Goal: Find specific fact: Find specific fact

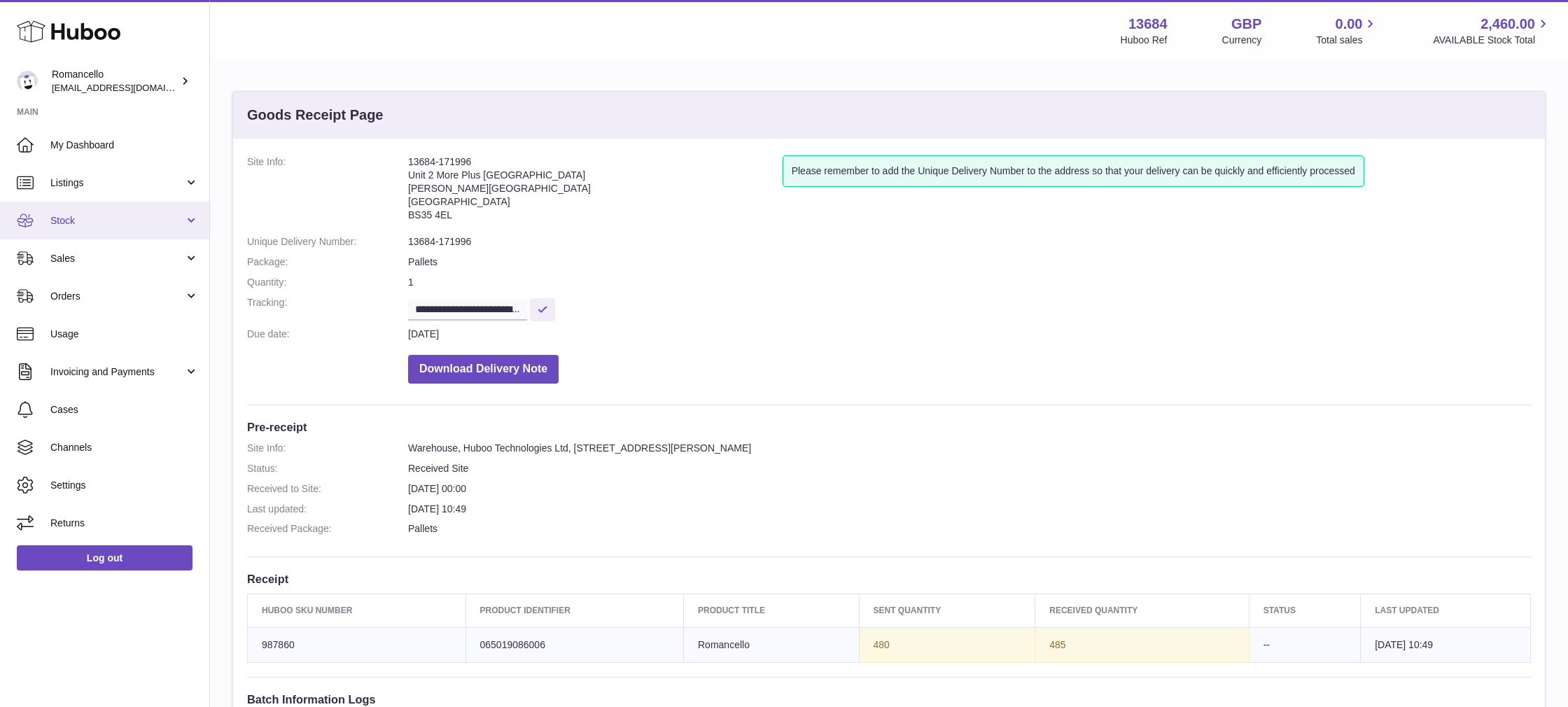
click at [68, 223] on span "Stock" at bounding box center [117, 221] width 133 height 13
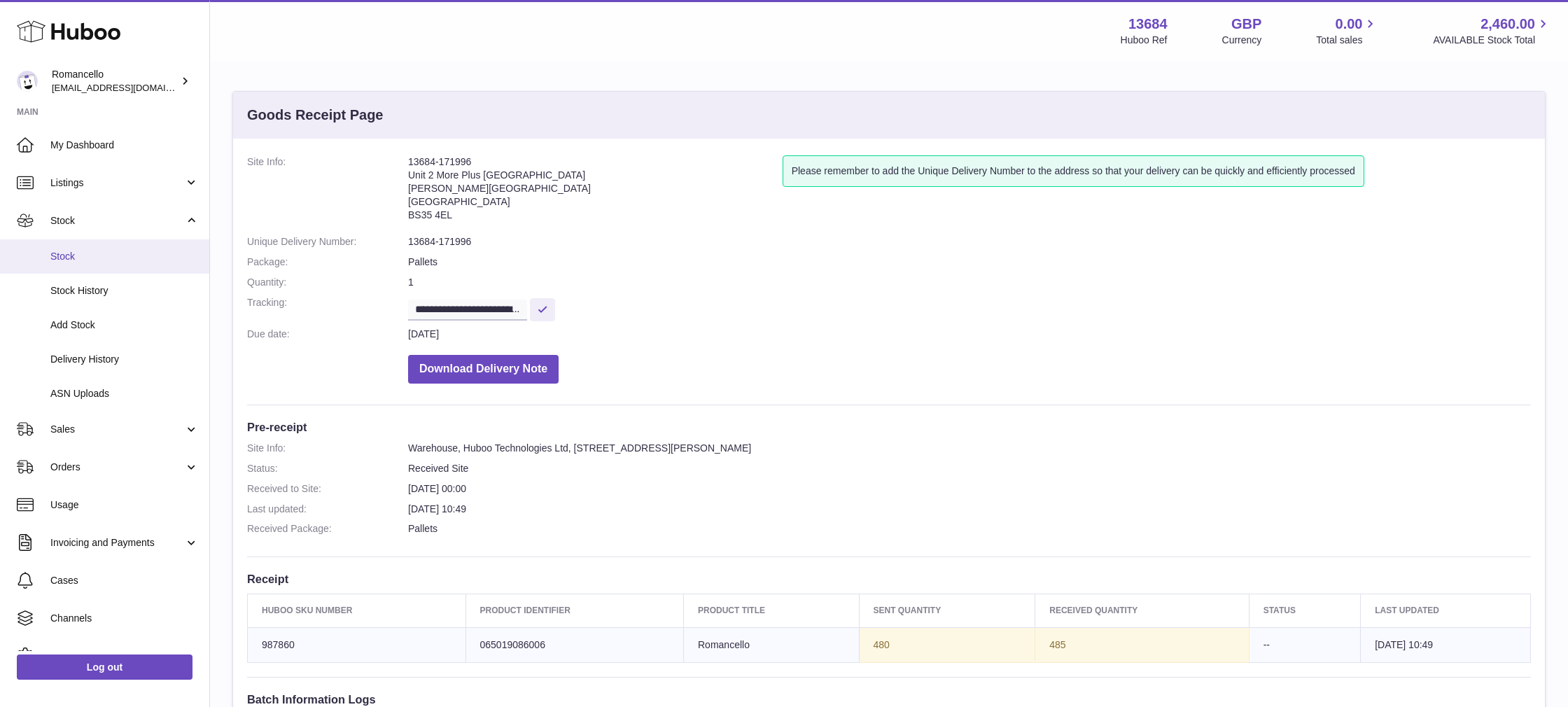
click at [127, 255] on span "Stock" at bounding box center [125, 256] width 149 height 13
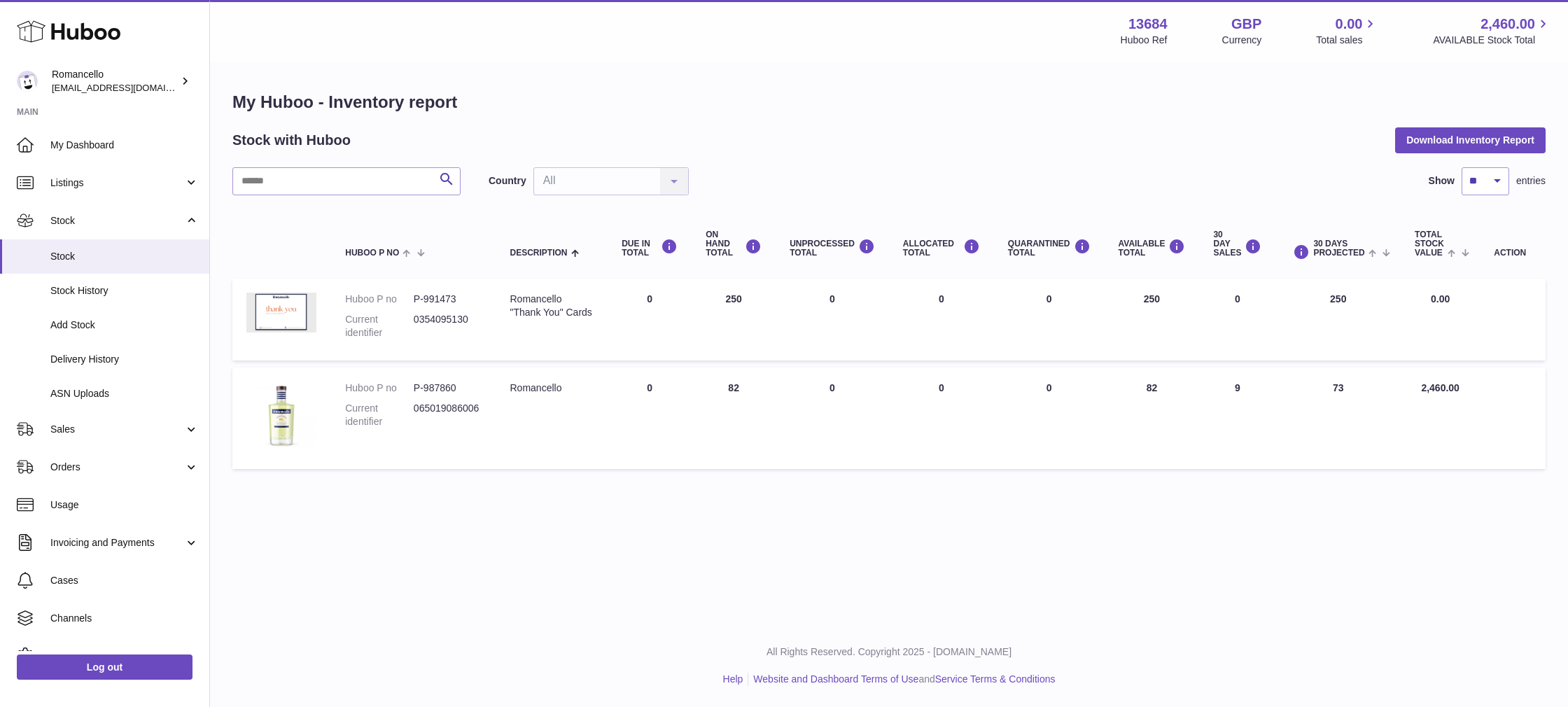
click at [1145, 22] on strong "13684" at bounding box center [1148, 24] width 39 height 19
copy strong "13684"
